Goal: Task Accomplishment & Management: Manage account settings

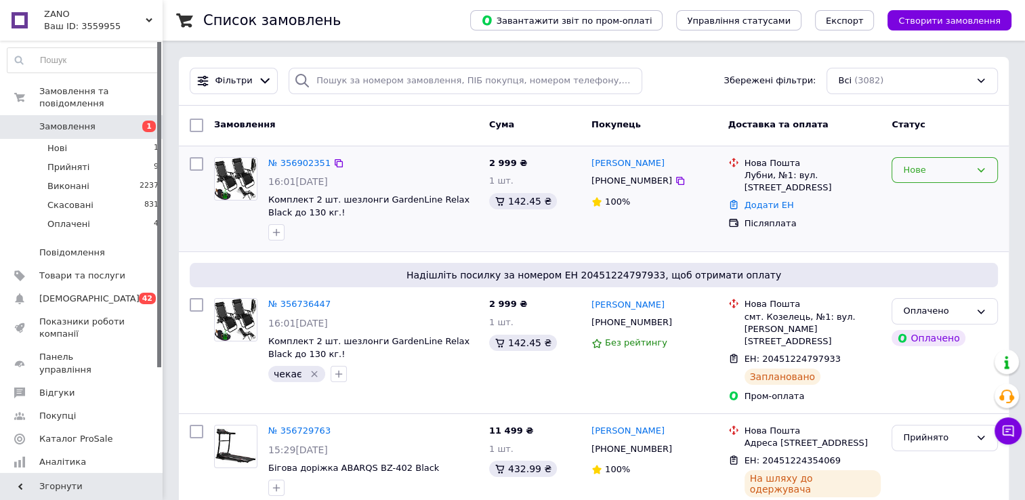
click at [947, 167] on div "Нове" at bounding box center [936, 170] width 67 height 14
click at [952, 243] on li "Скасовано" at bounding box center [944, 247] width 105 height 25
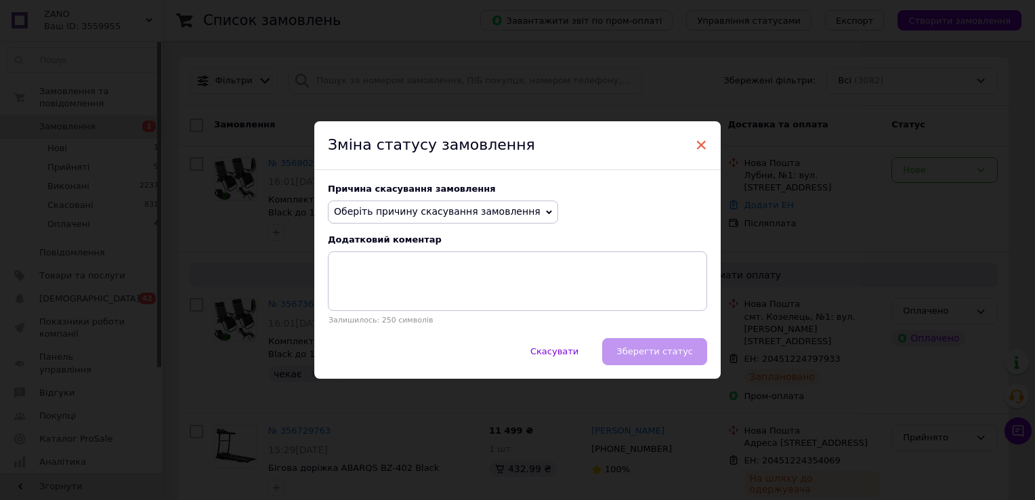
click at [695, 148] on span "×" at bounding box center [701, 144] width 12 height 23
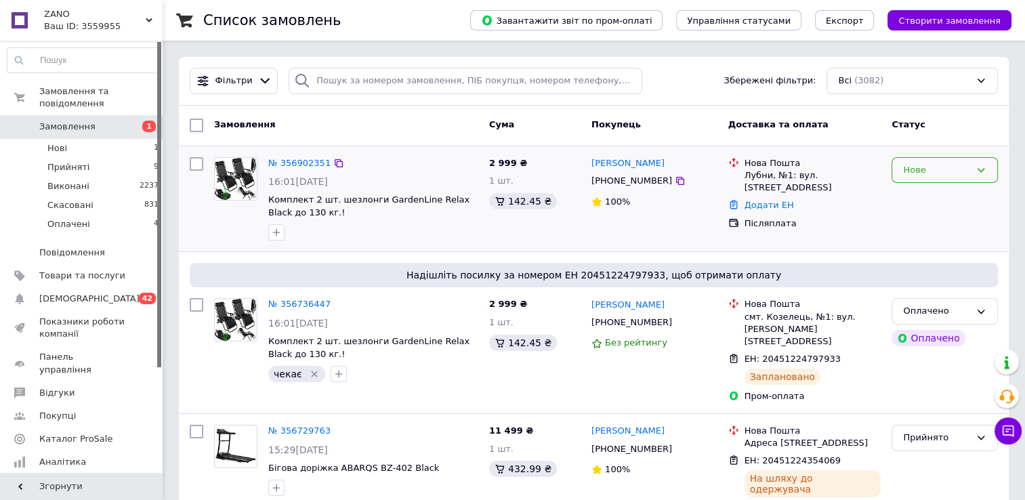
click at [941, 169] on div "Нове" at bounding box center [936, 170] width 67 height 14
click at [941, 198] on li "Прийнято" at bounding box center [944, 198] width 105 height 25
click at [984, 213] on div "Прийнято" at bounding box center [944, 199] width 117 height 95
click at [675, 180] on icon at bounding box center [680, 181] width 11 height 11
click at [93, 121] on span "Замовлення" at bounding box center [82, 127] width 86 height 12
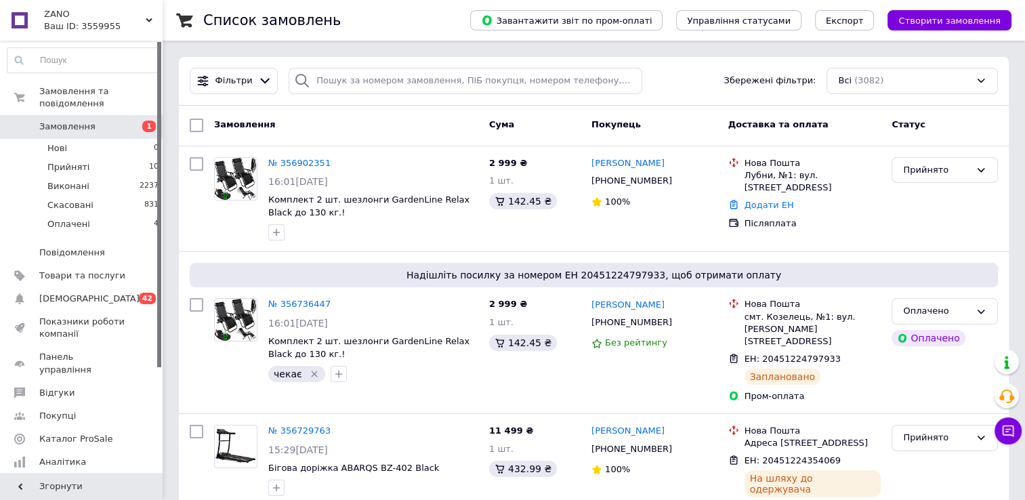
click at [80, 121] on span "Замовлення" at bounding box center [67, 127] width 56 height 12
click at [312, 375] on icon "Видалити мітку" at bounding box center [315, 374] width 6 height 6
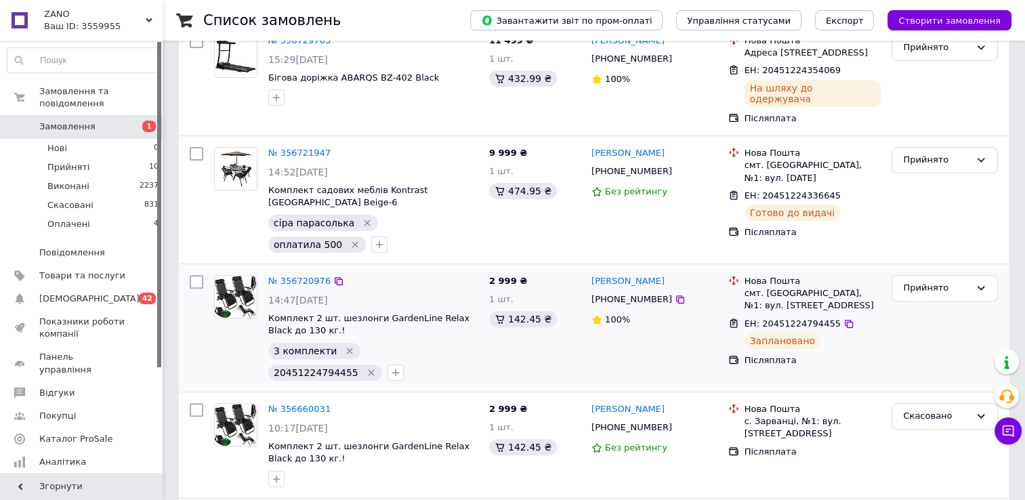
scroll to position [407, 0]
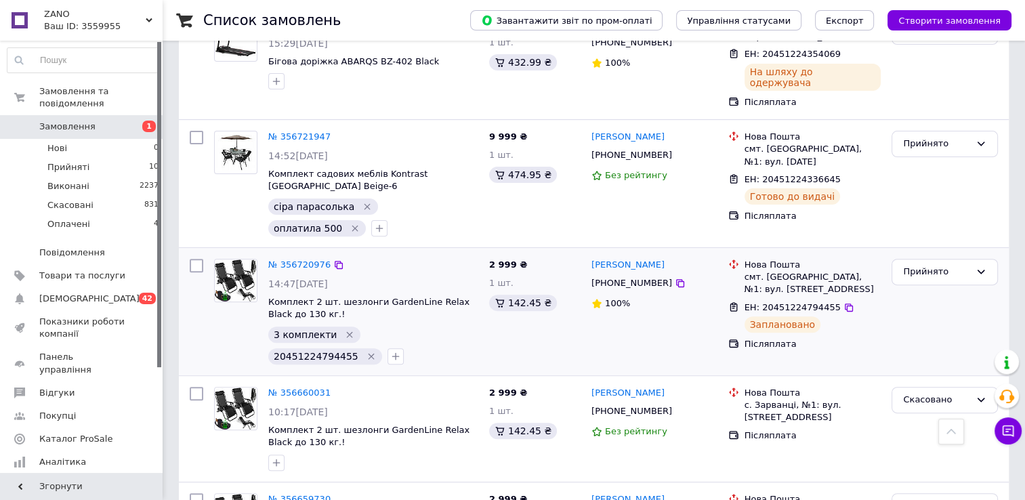
click at [374, 354] on icon "Видалити мітку" at bounding box center [371, 357] width 6 height 6
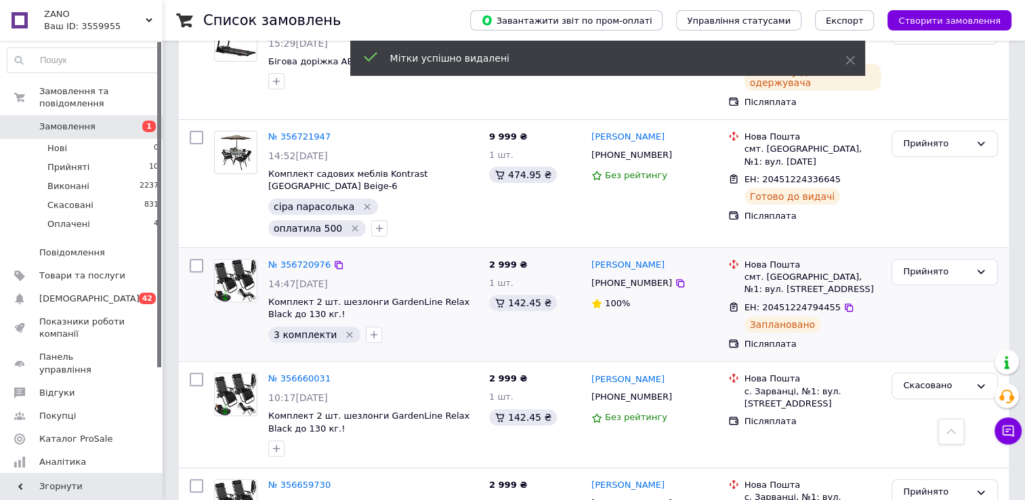
click at [44, 115] on link "Замовлення 1" at bounding box center [83, 126] width 167 height 23
